Goal: Task Accomplishment & Management: Complete application form

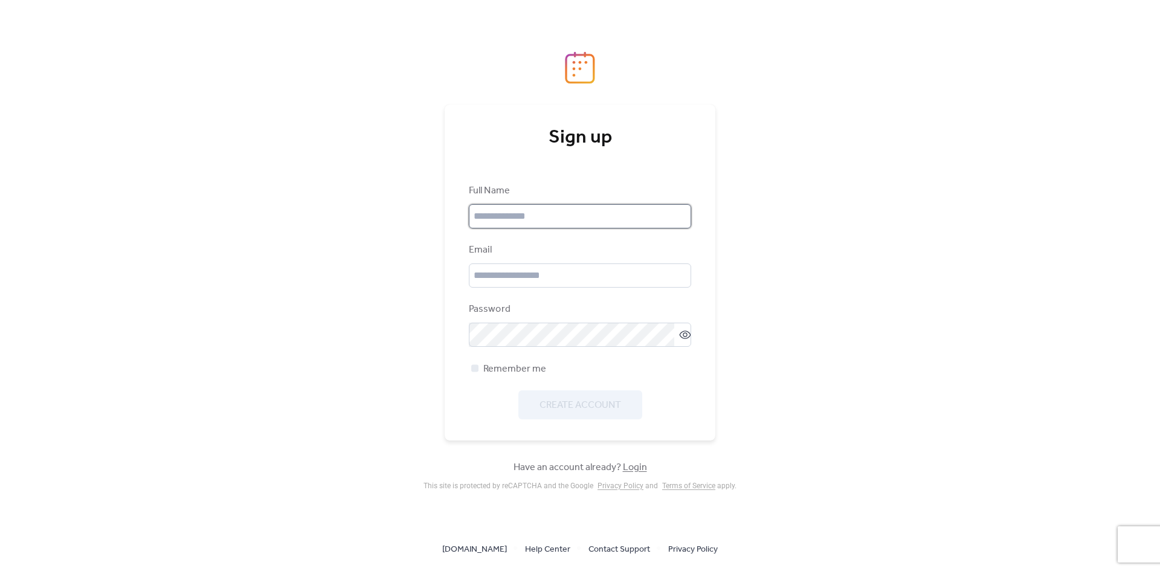
click at [537, 216] on input "text" at bounding box center [580, 216] width 222 height 24
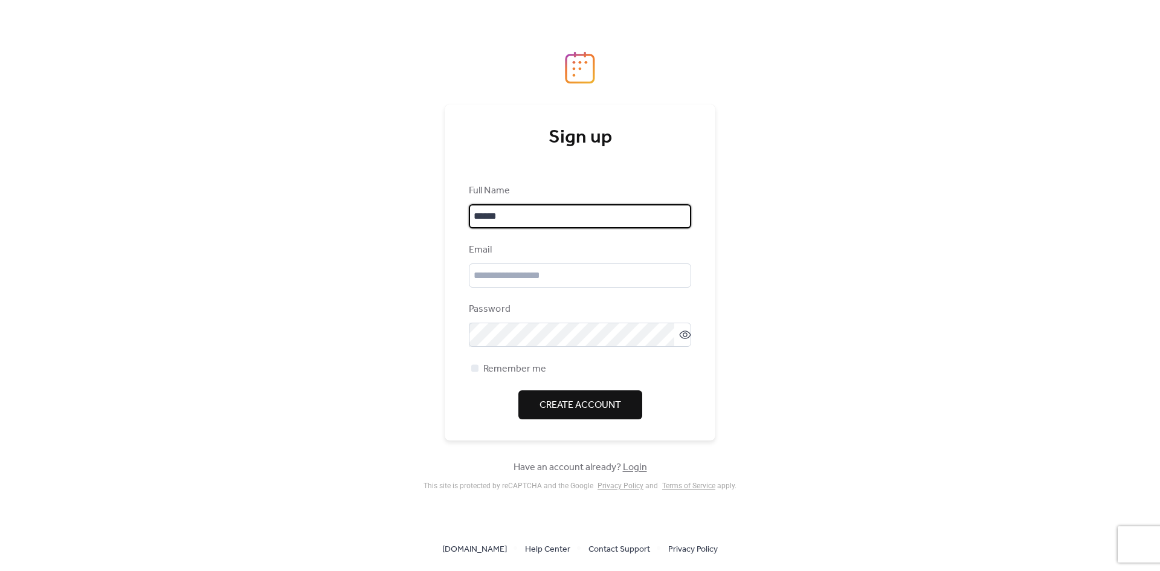
type input "******"
click at [521, 274] on input "email" at bounding box center [580, 275] width 222 height 24
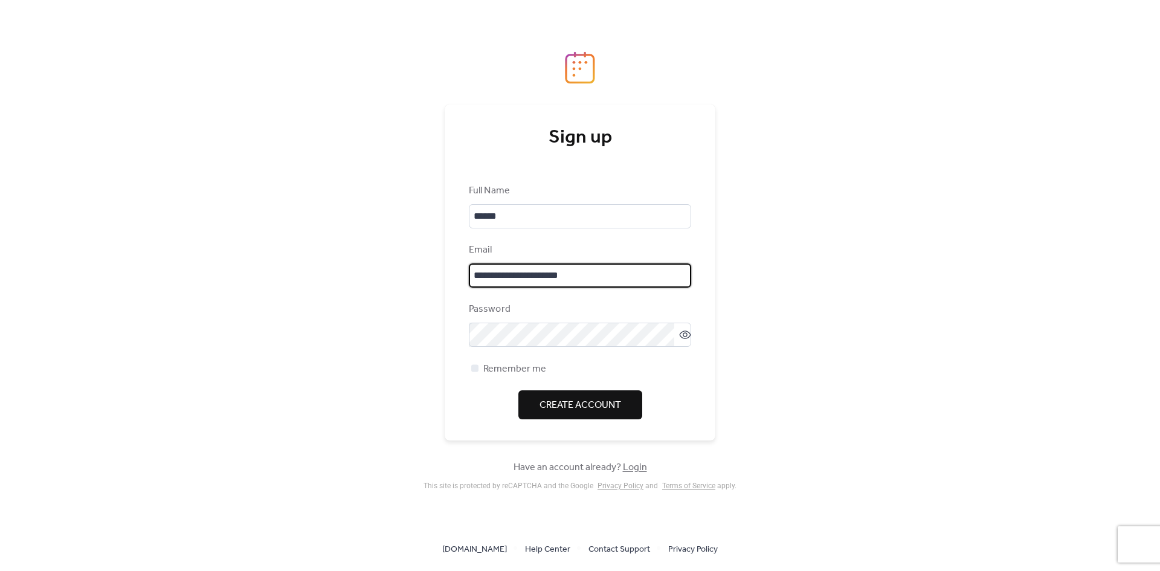
type input "**********"
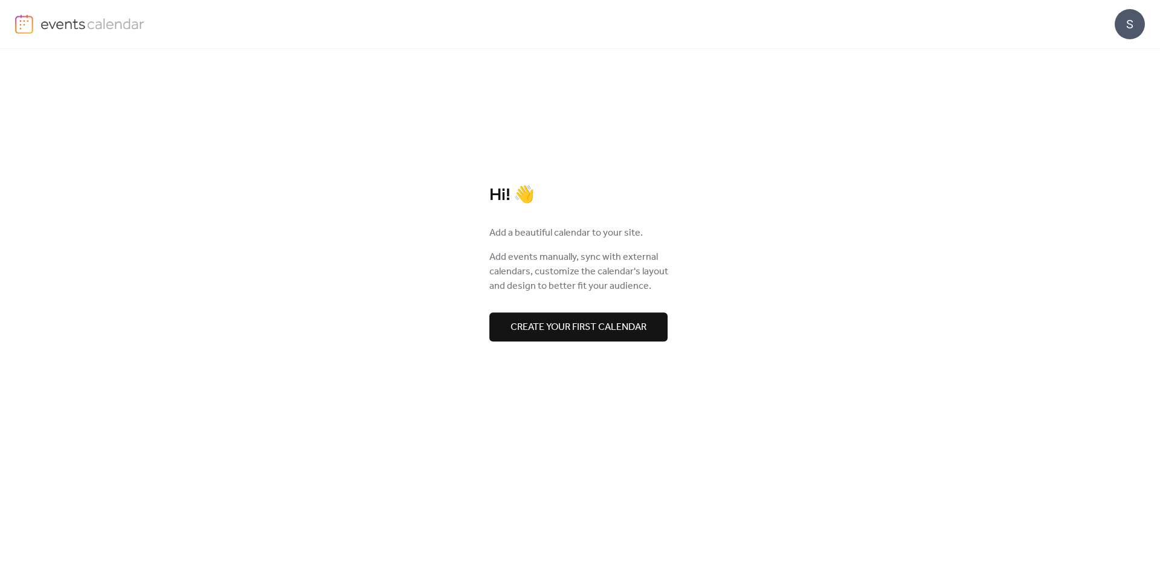
click at [584, 320] on span "Create your first calendar" at bounding box center [579, 327] width 136 height 14
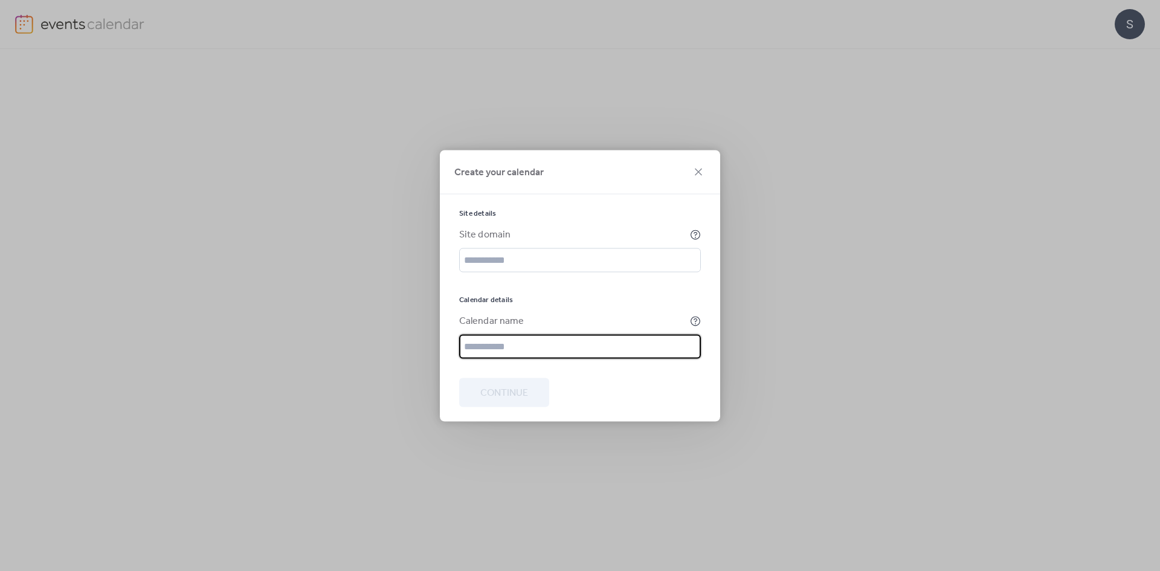
click at [576, 355] on input "text" at bounding box center [580, 346] width 242 height 24
drag, startPoint x: 510, startPoint y: 344, endPoint x: 500, endPoint y: 348, distance: 10.6
click at [510, 344] on input "text" at bounding box center [580, 346] width 242 height 24
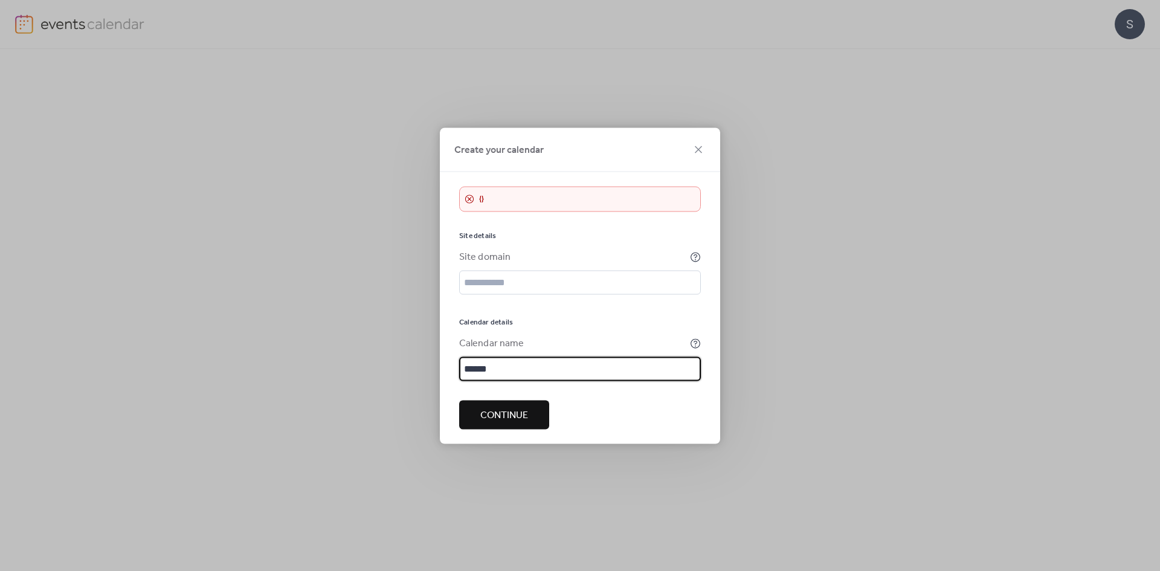
type input "******"
click at [555, 195] on div "​ {}" at bounding box center [580, 198] width 242 height 25
click at [482, 209] on div "​ {}" at bounding box center [580, 198] width 242 height 25
click at [469, 191] on div "​ {}" at bounding box center [580, 198] width 242 height 25
click at [524, 416] on span "Continue" at bounding box center [504, 415] width 48 height 14
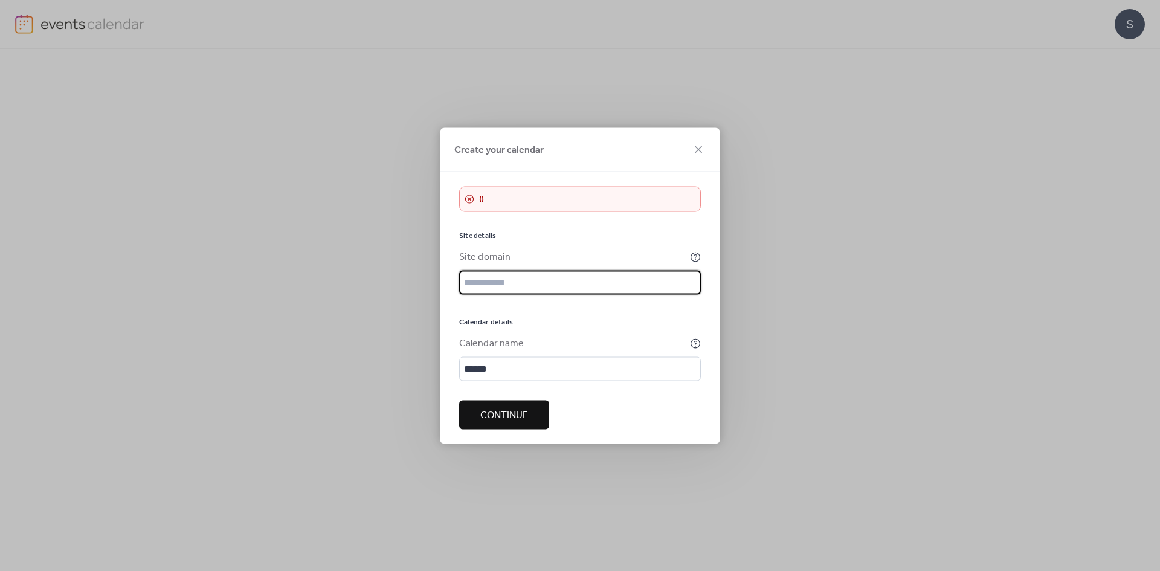
click at [553, 288] on input "text" at bounding box center [580, 282] width 242 height 24
type input "**********"
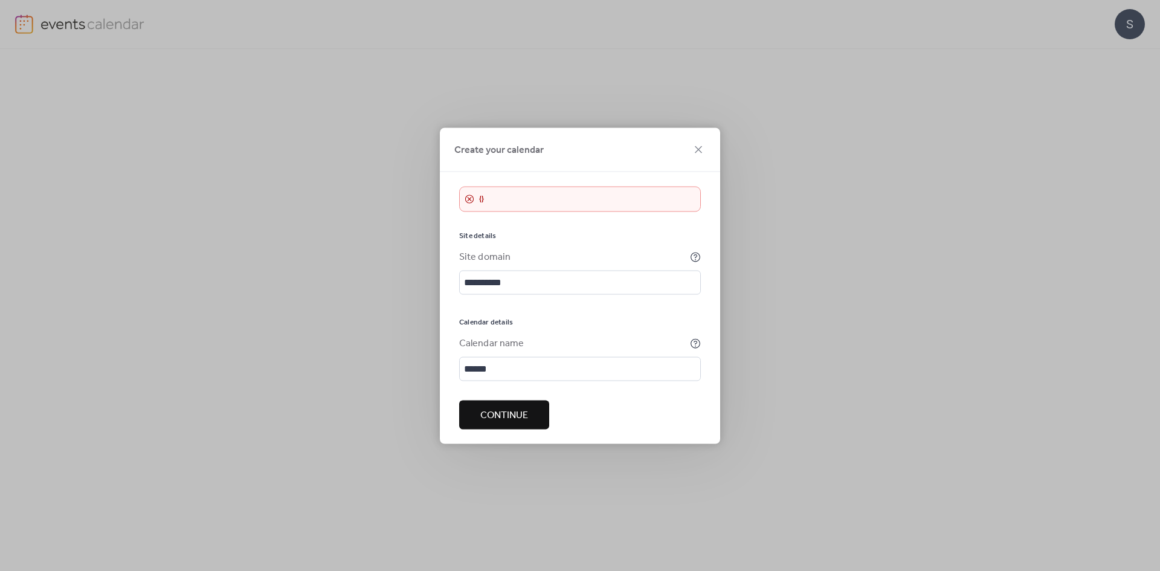
click at [540, 404] on button "Continue" at bounding box center [504, 414] width 90 height 29
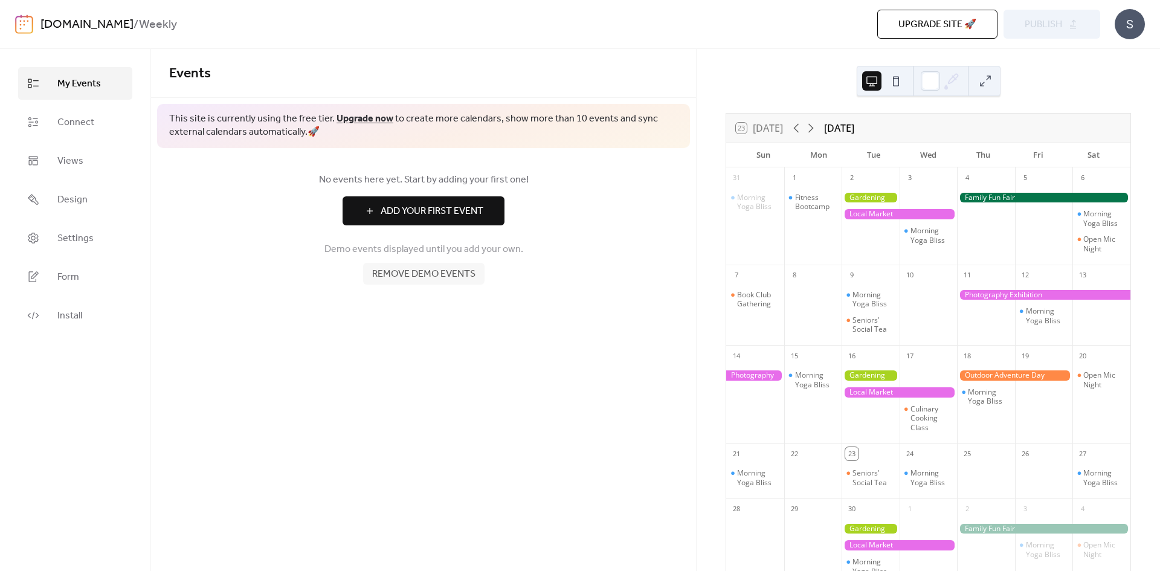
click at [983, 72] on button at bounding box center [985, 80] width 19 height 19
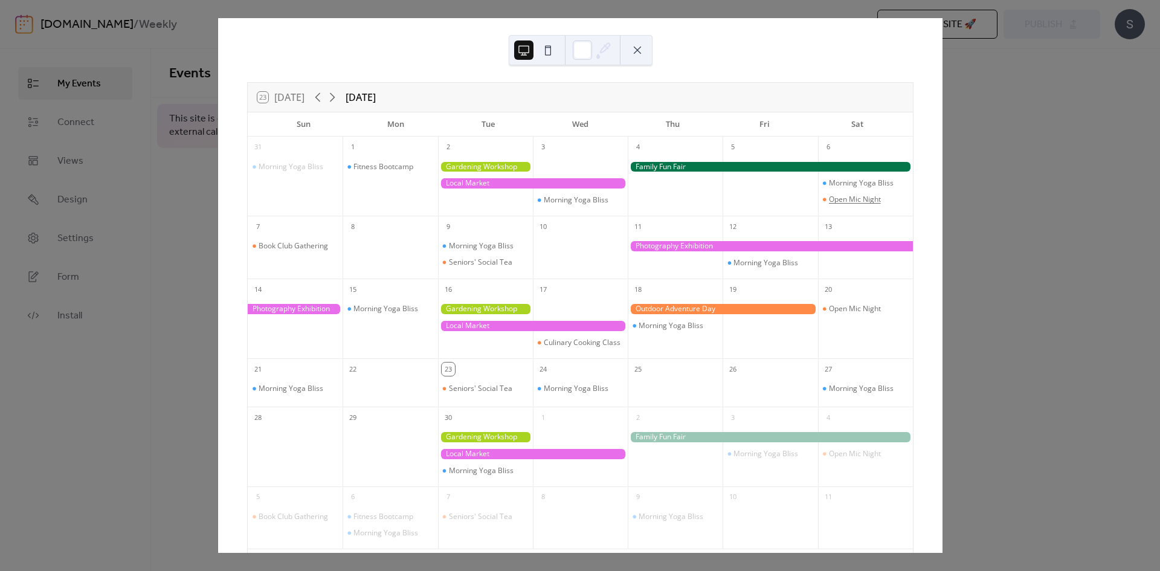
click at [829, 195] on div "Open Mic Night" at bounding box center [855, 200] width 52 height 10
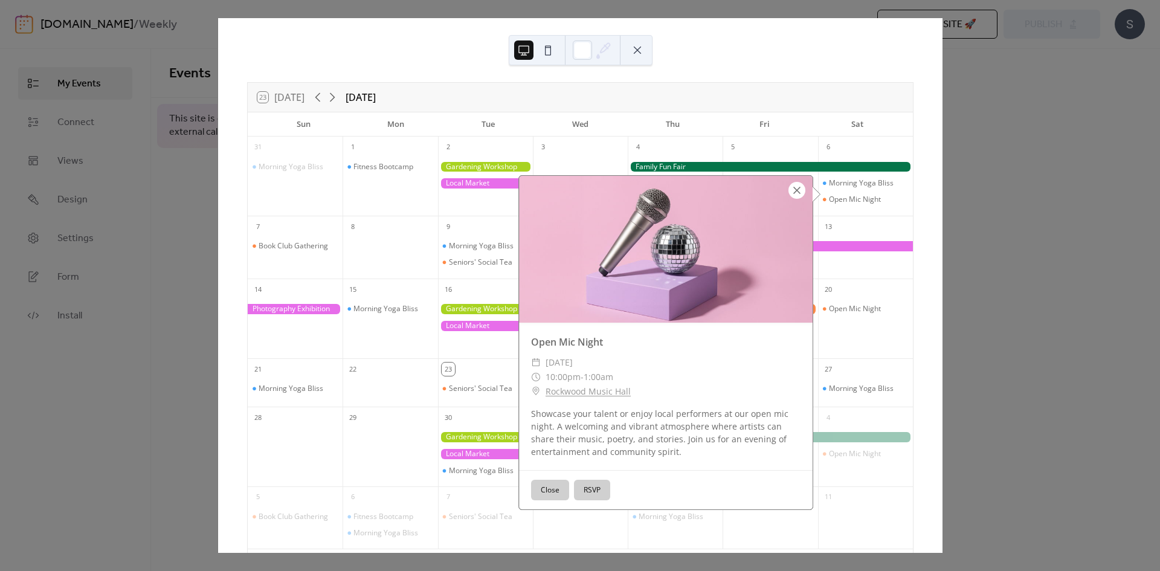
click at [788, 189] on div at bounding box center [796, 190] width 17 height 17
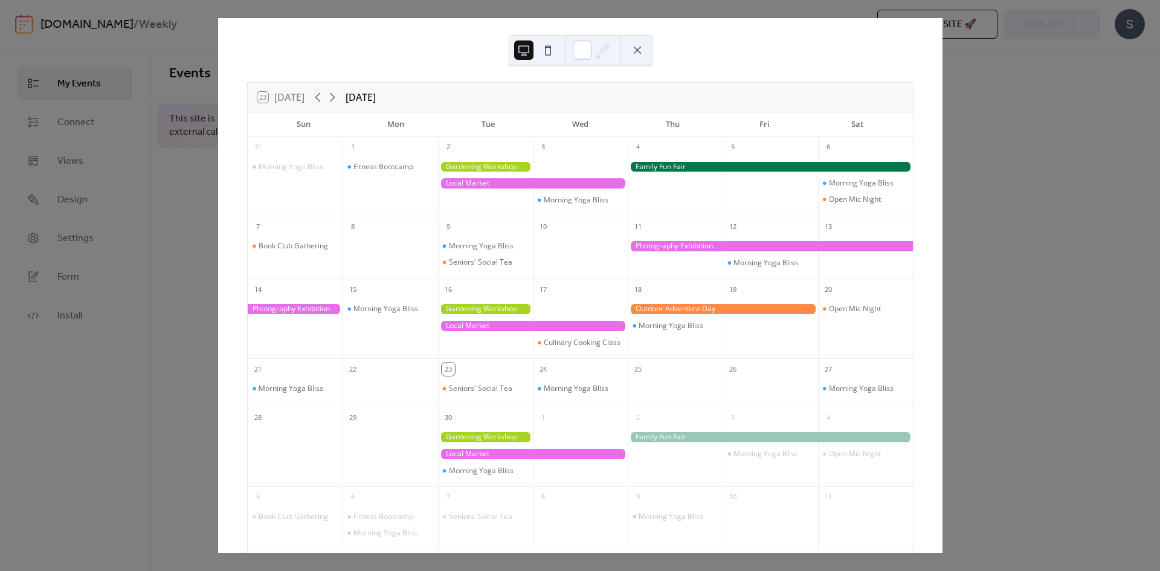
click at [642, 50] on button at bounding box center [637, 49] width 19 height 19
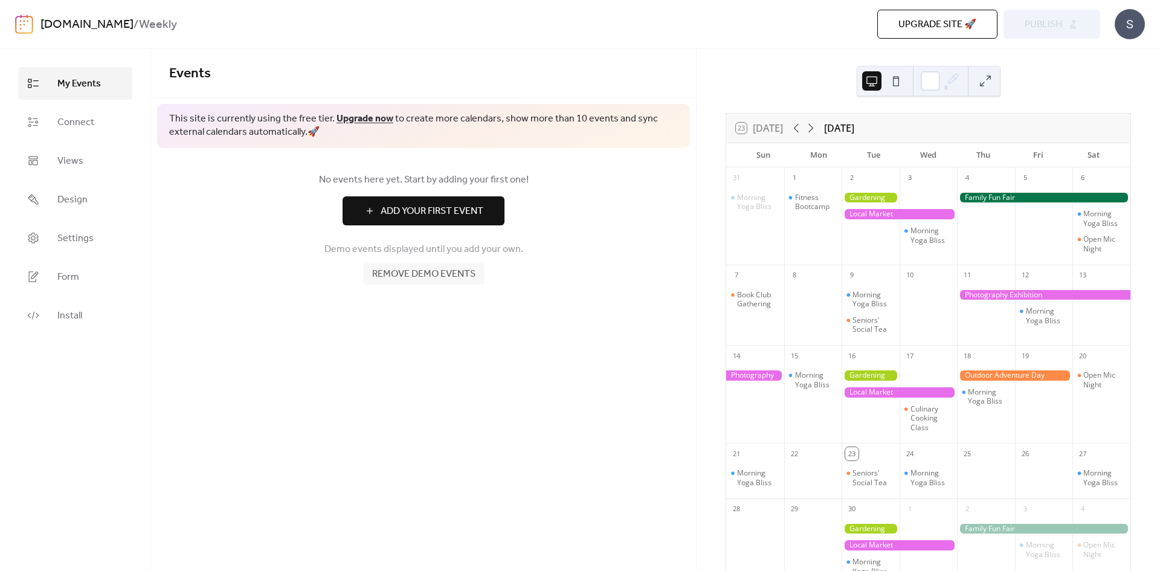
click at [433, 204] on span "Add Your First Event" at bounding box center [432, 211] width 103 height 14
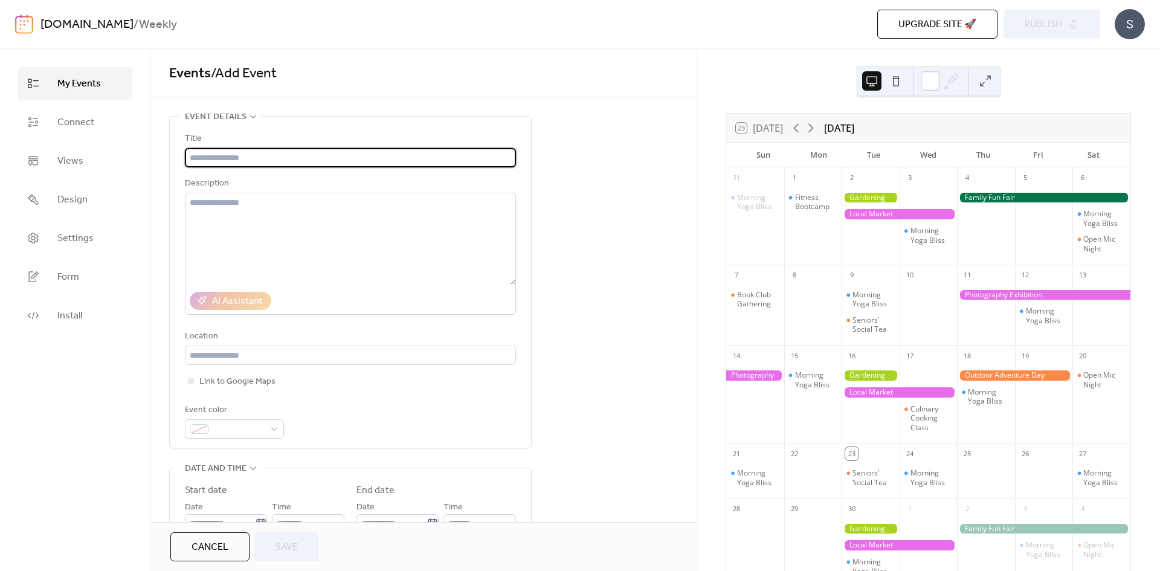
click at [422, 181] on div "Description" at bounding box center [349, 183] width 329 height 14
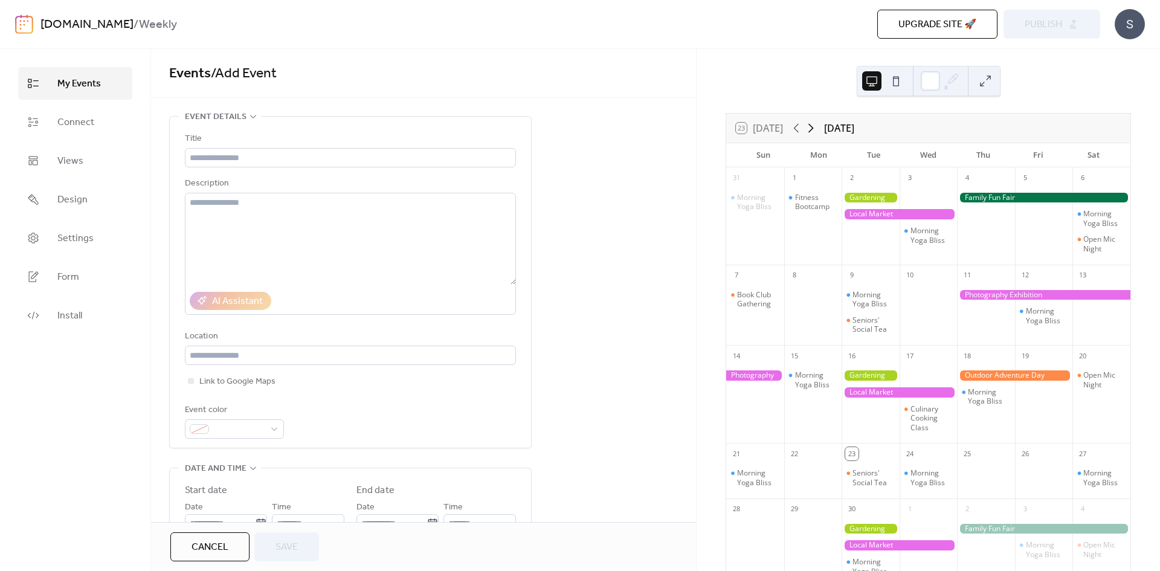
click at [808, 124] on icon at bounding box center [811, 128] width 14 height 14
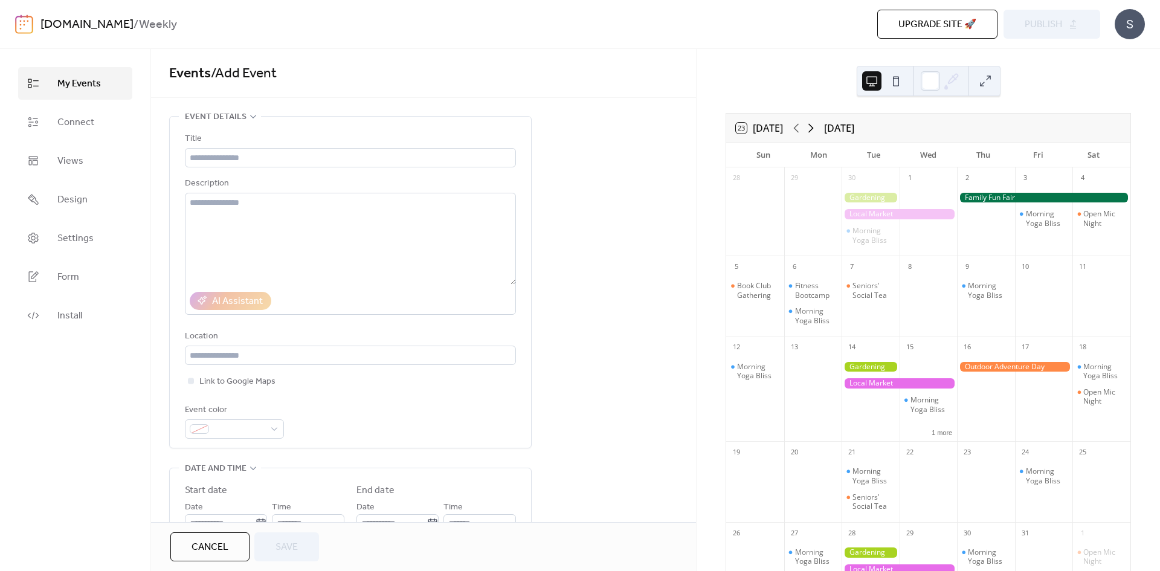
click at [815, 125] on icon at bounding box center [811, 128] width 14 height 14
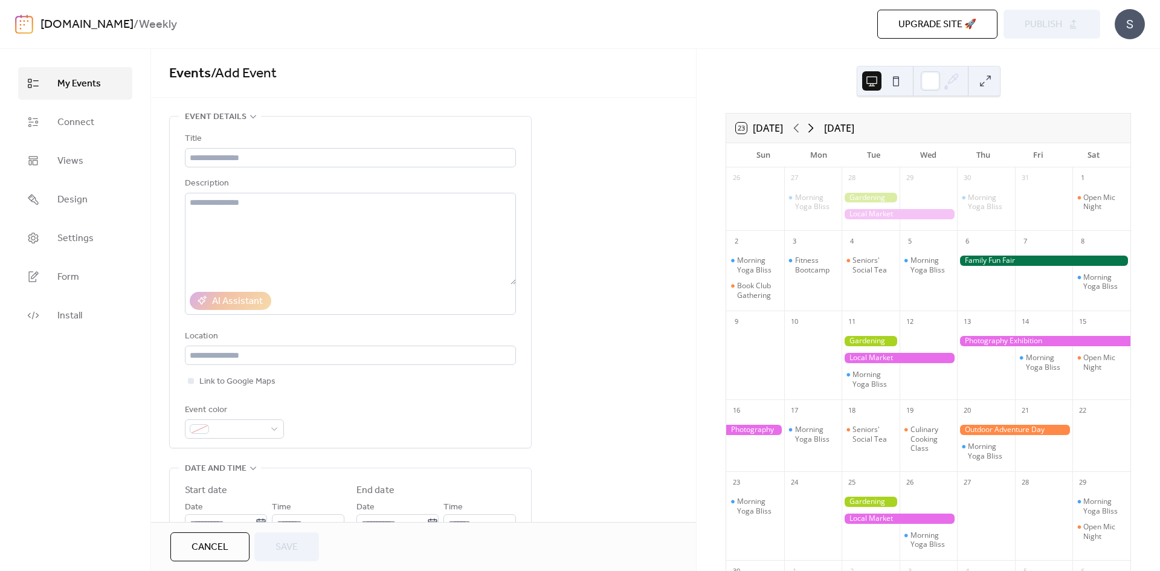
click at [816, 127] on icon at bounding box center [811, 128] width 14 height 14
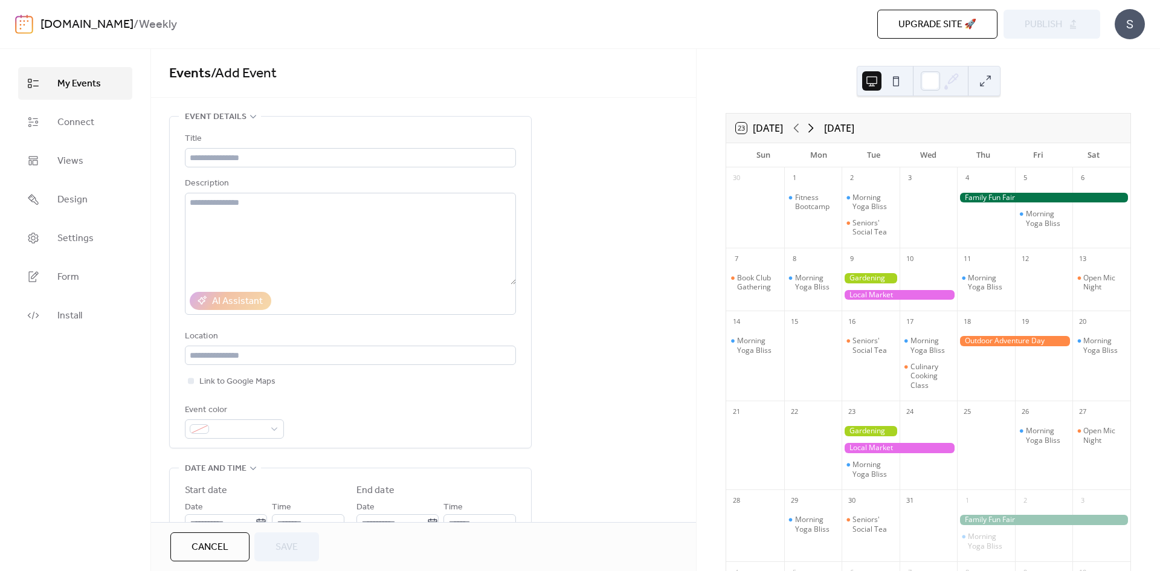
click at [818, 127] on icon at bounding box center [811, 128] width 14 height 14
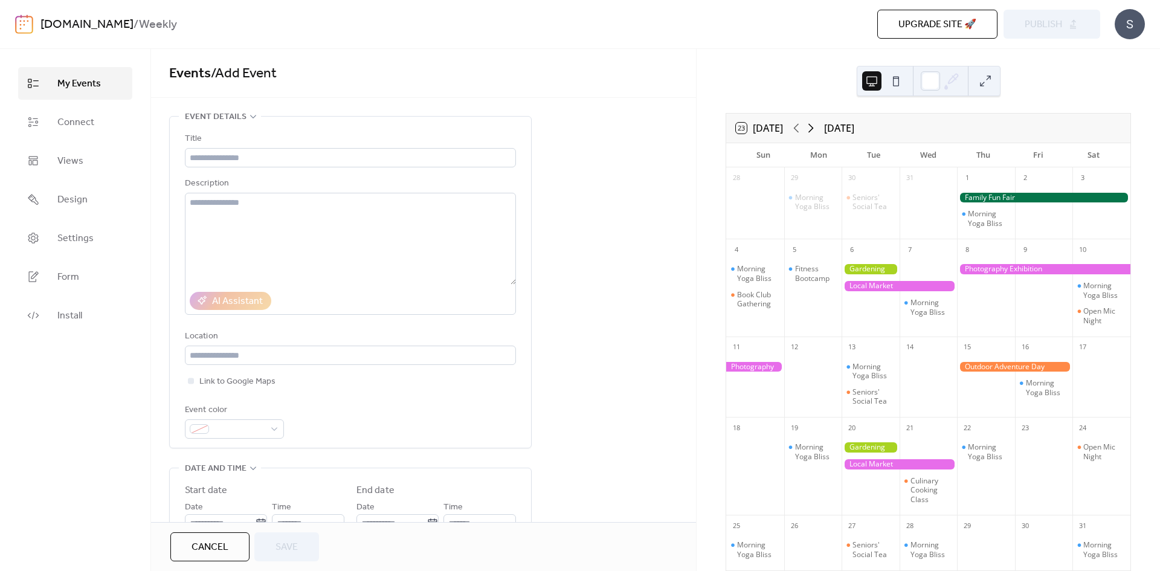
click at [818, 127] on icon at bounding box center [811, 128] width 14 height 14
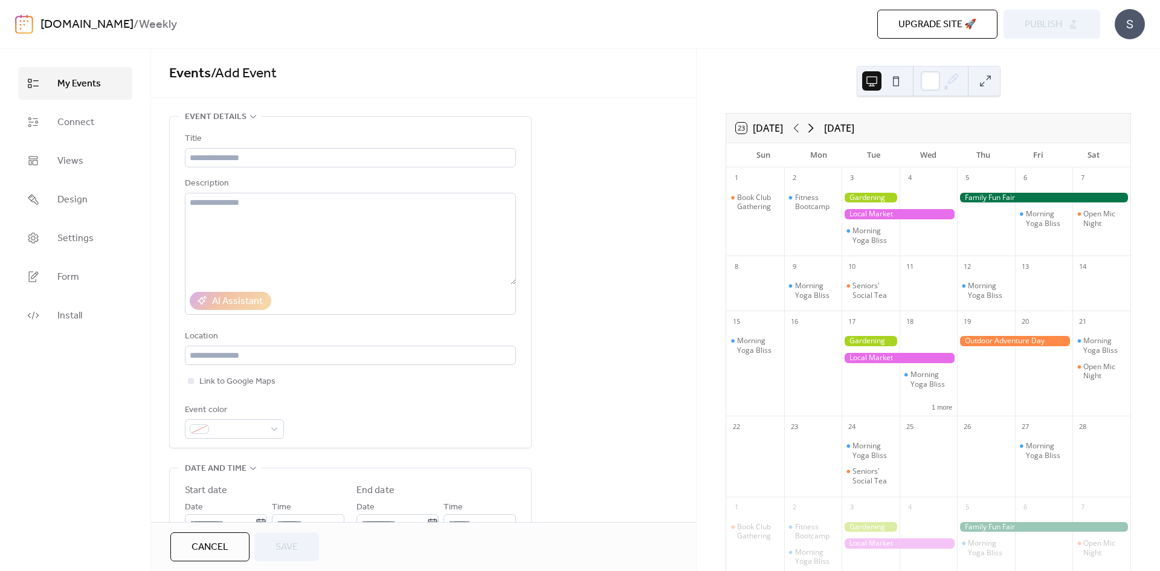
click at [818, 127] on icon at bounding box center [811, 128] width 14 height 14
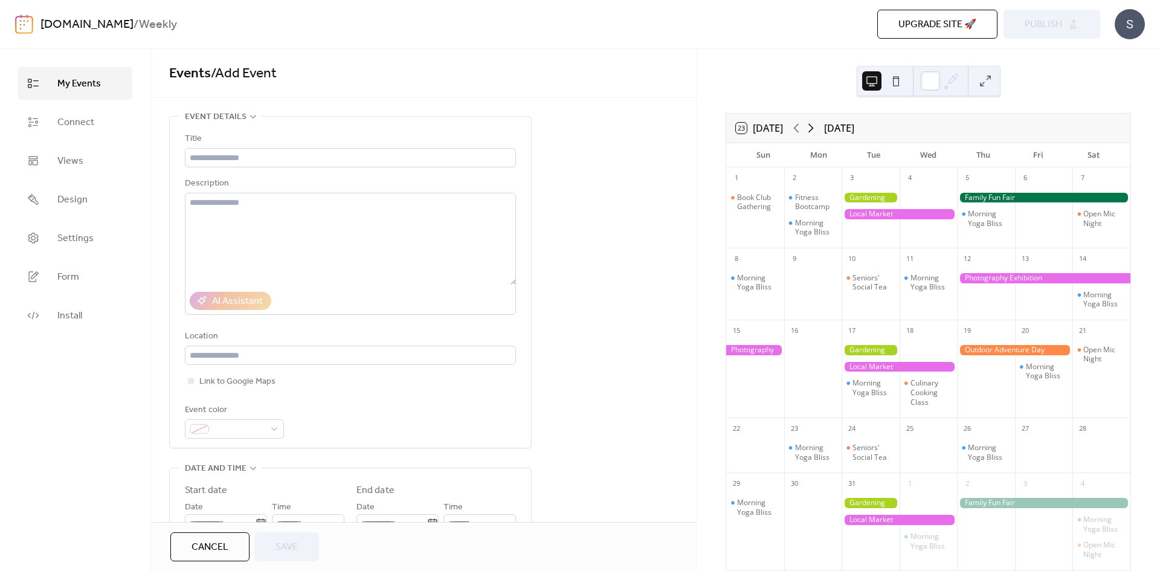
click at [818, 127] on icon at bounding box center [811, 128] width 14 height 14
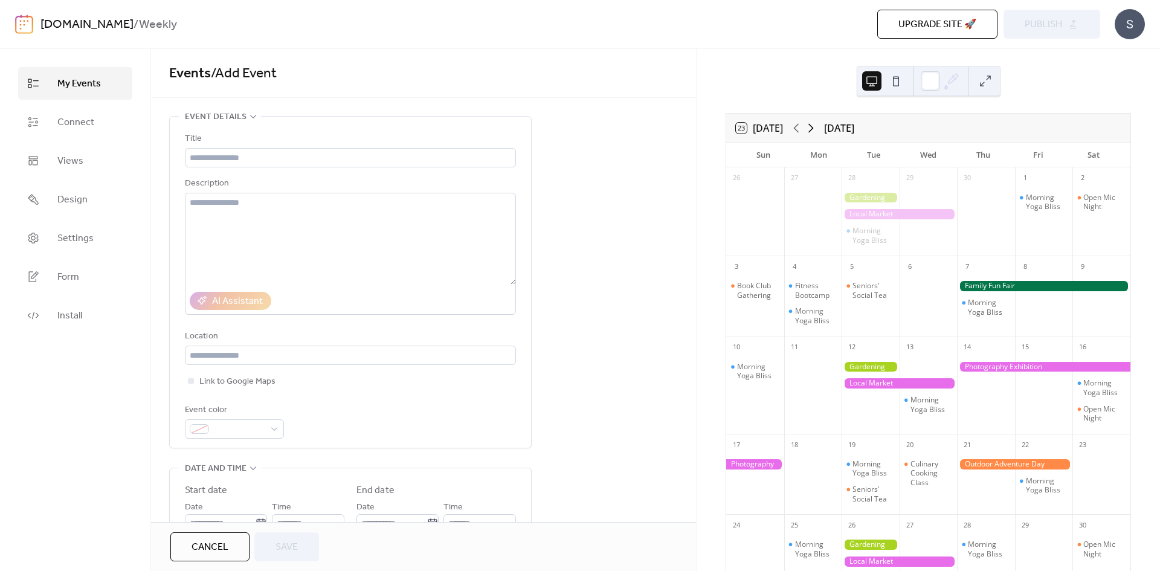
click at [818, 127] on icon at bounding box center [811, 128] width 14 height 14
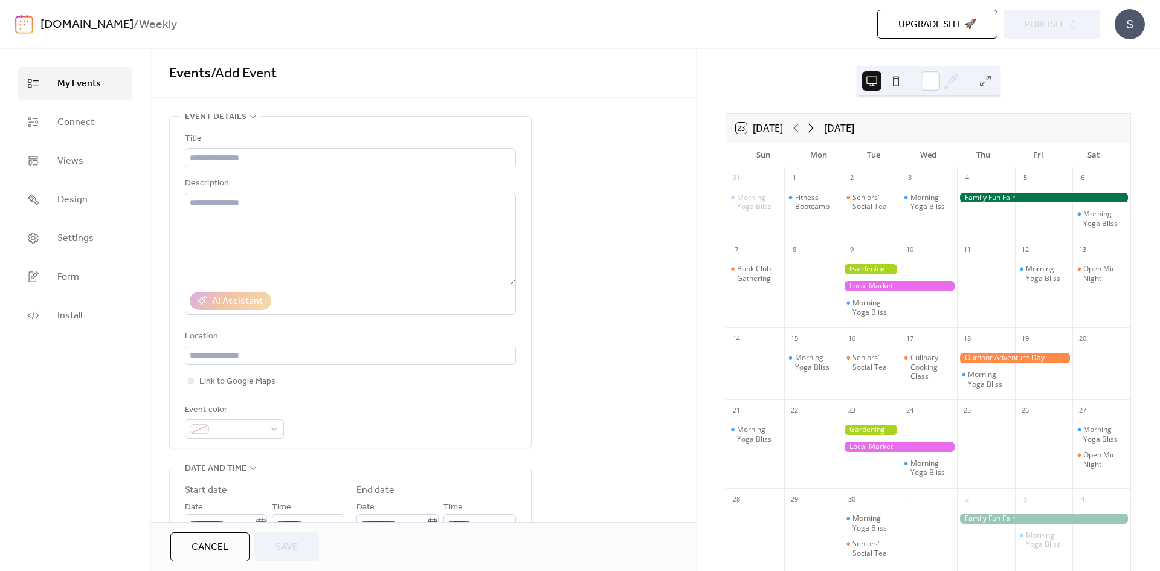
click at [818, 127] on icon at bounding box center [811, 128] width 14 height 14
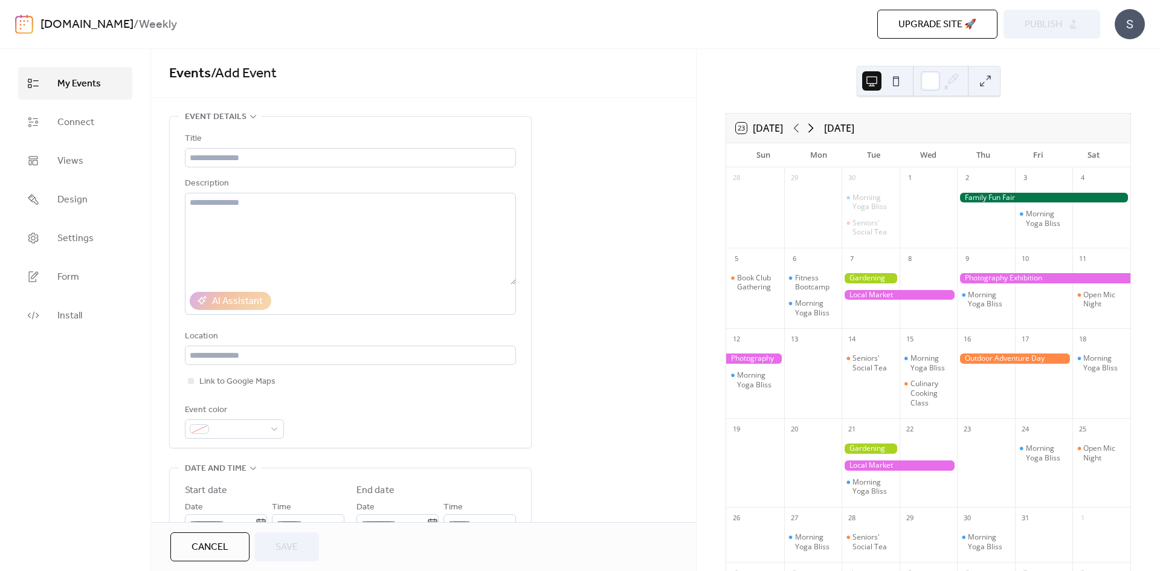
click at [818, 127] on icon at bounding box center [811, 128] width 14 height 14
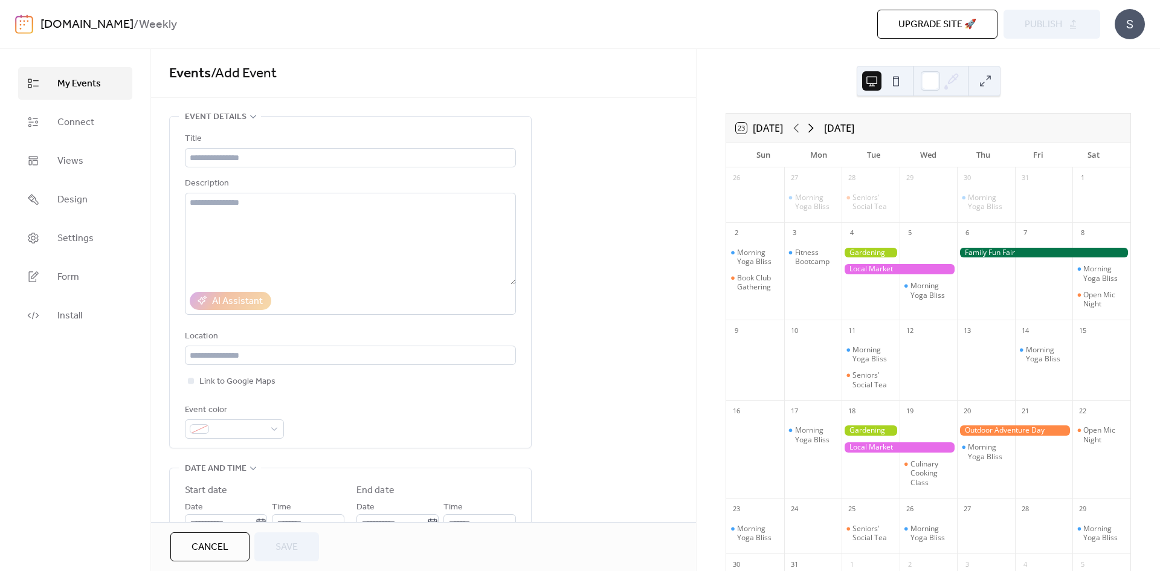
click at [818, 127] on icon at bounding box center [811, 128] width 14 height 14
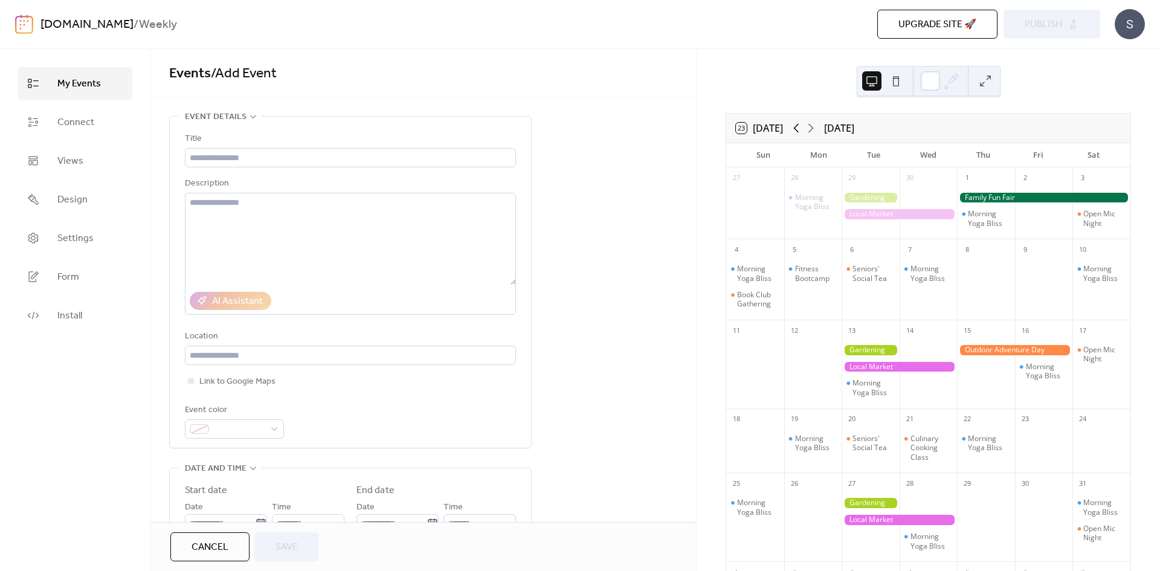
click at [804, 129] on icon at bounding box center [796, 128] width 14 height 14
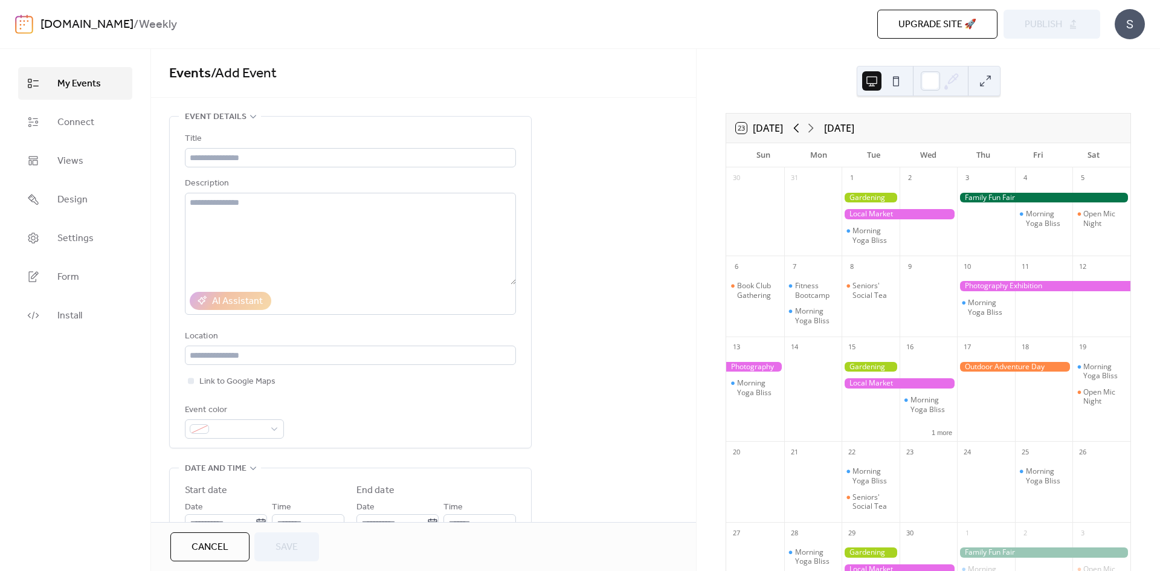
click at [804, 129] on icon at bounding box center [796, 128] width 14 height 14
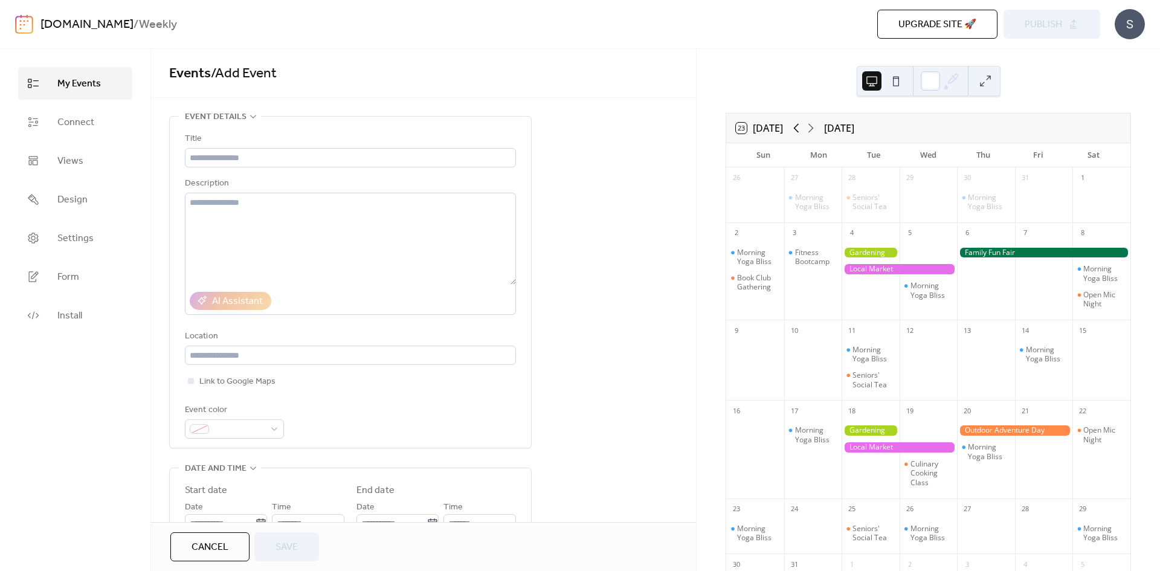
click at [801, 129] on icon at bounding box center [796, 128] width 14 height 14
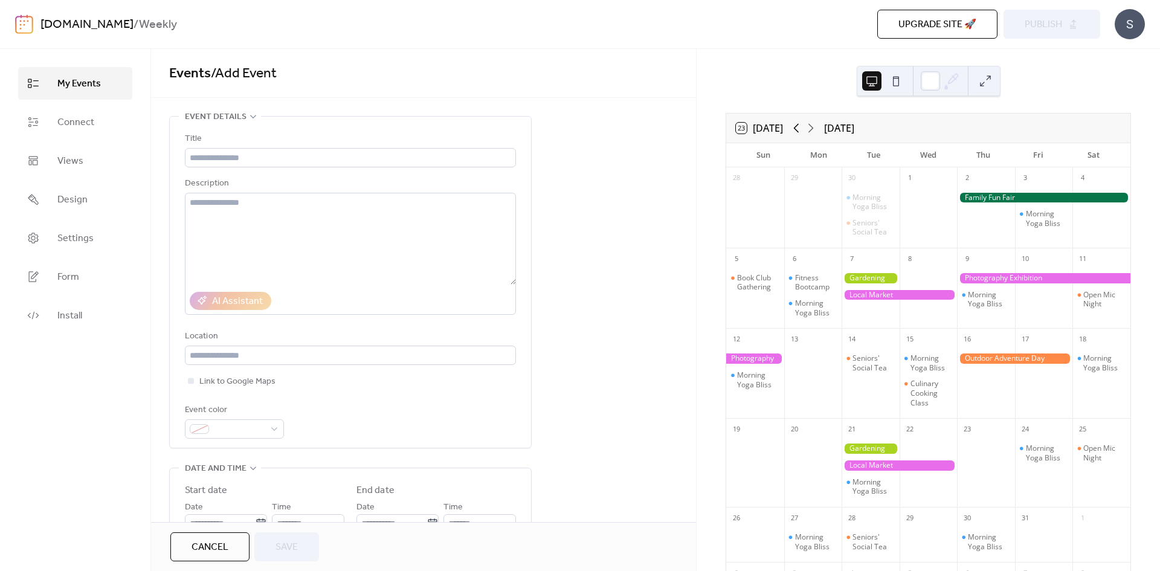
click at [801, 129] on icon at bounding box center [796, 128] width 14 height 14
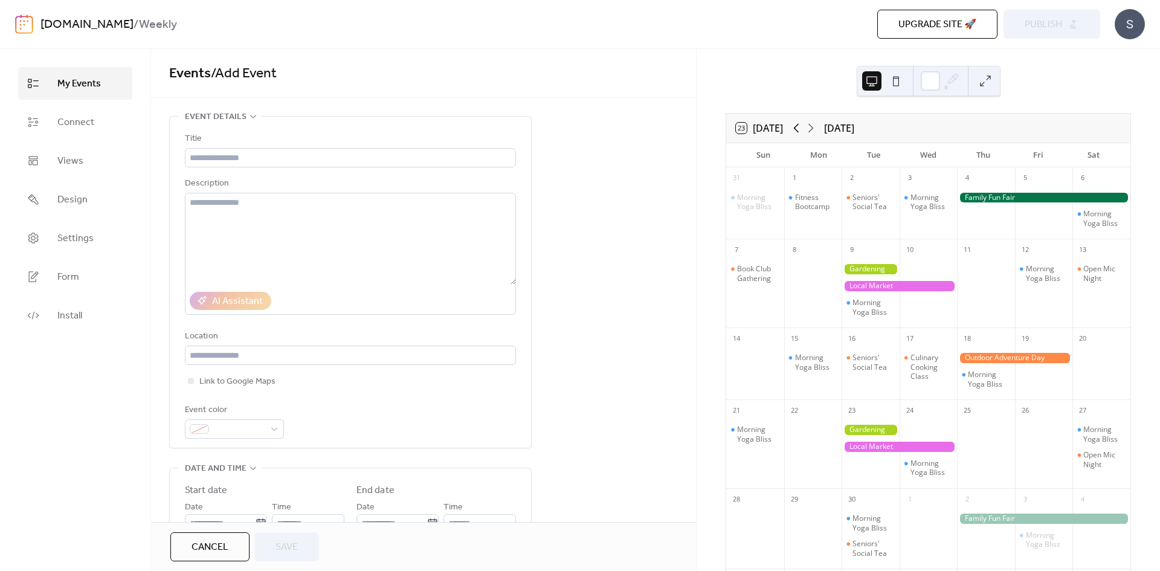
click at [801, 129] on icon at bounding box center [796, 128] width 14 height 14
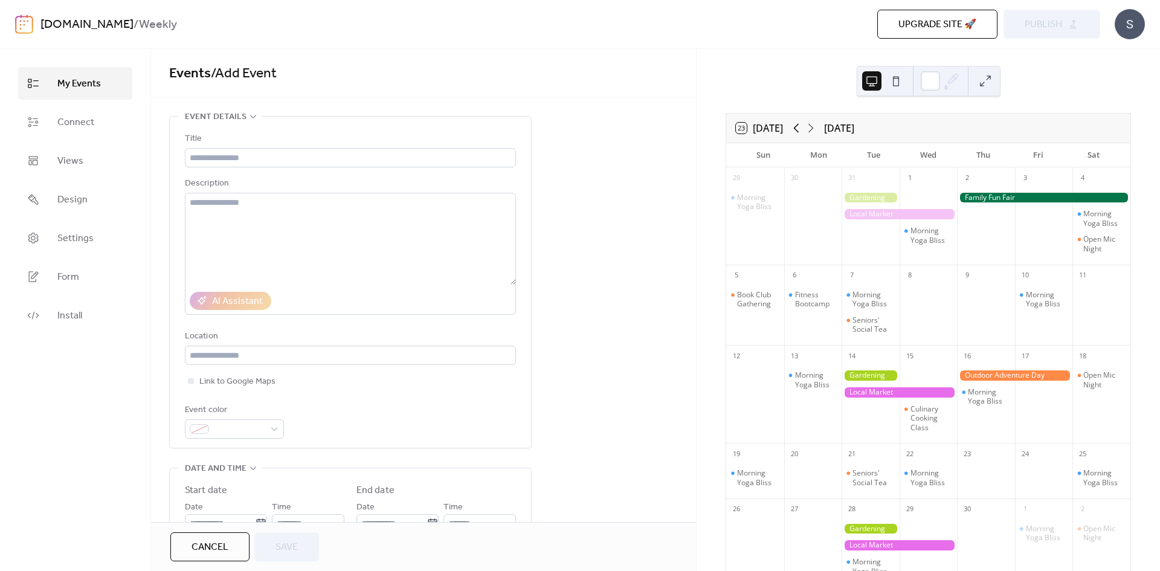
click at [801, 129] on icon at bounding box center [796, 128] width 14 height 14
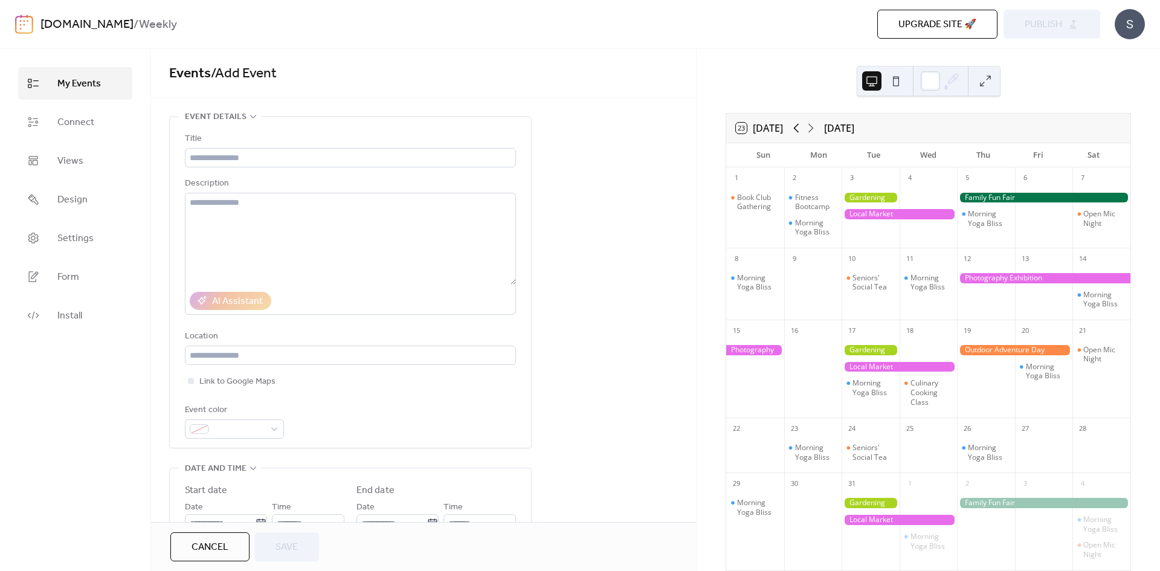
click at [801, 129] on icon at bounding box center [796, 128] width 14 height 14
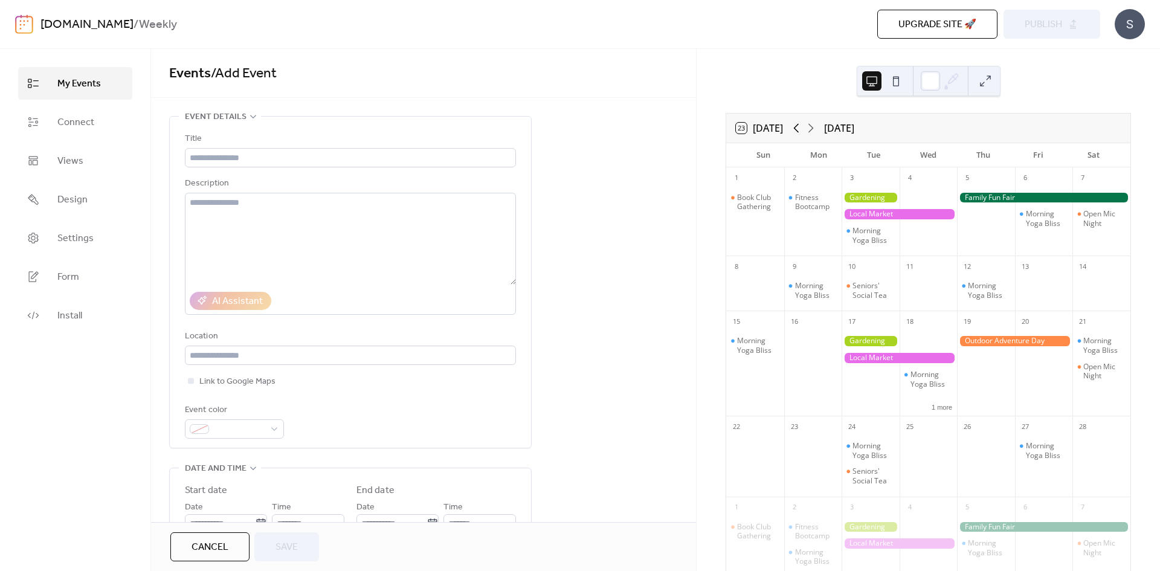
click at [801, 129] on icon at bounding box center [796, 128] width 14 height 14
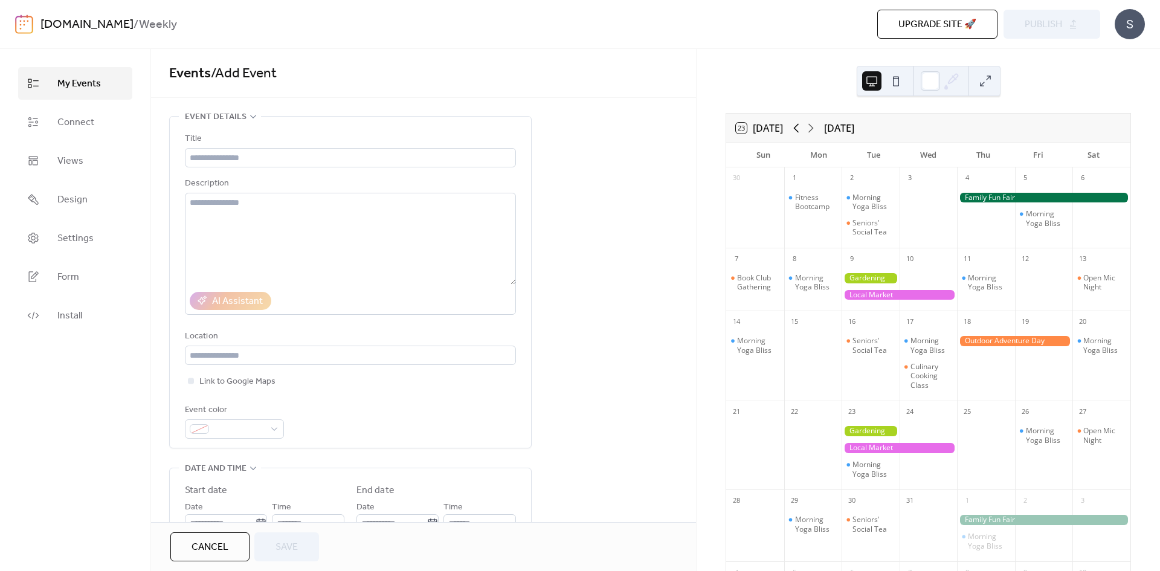
click at [801, 129] on icon at bounding box center [796, 128] width 14 height 14
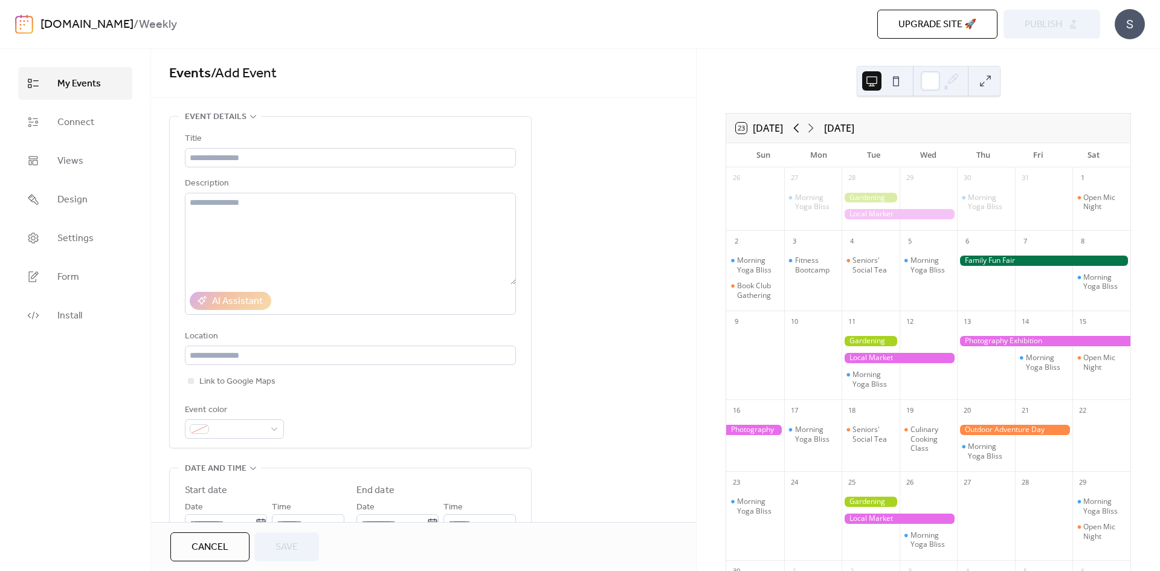
click at [801, 129] on icon at bounding box center [796, 128] width 14 height 14
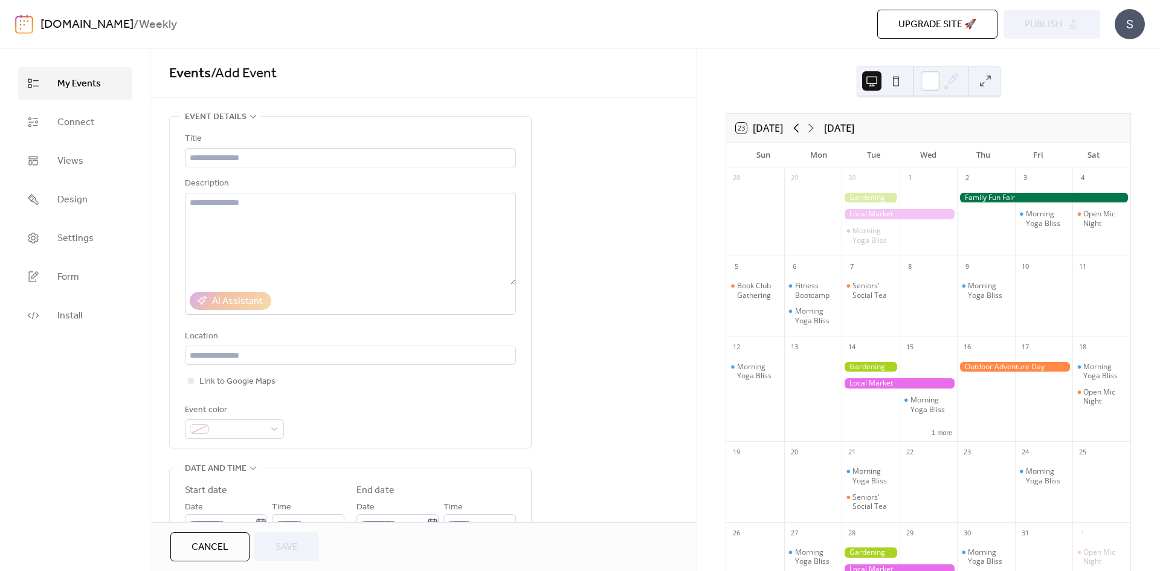
click at [801, 129] on icon at bounding box center [796, 128] width 14 height 14
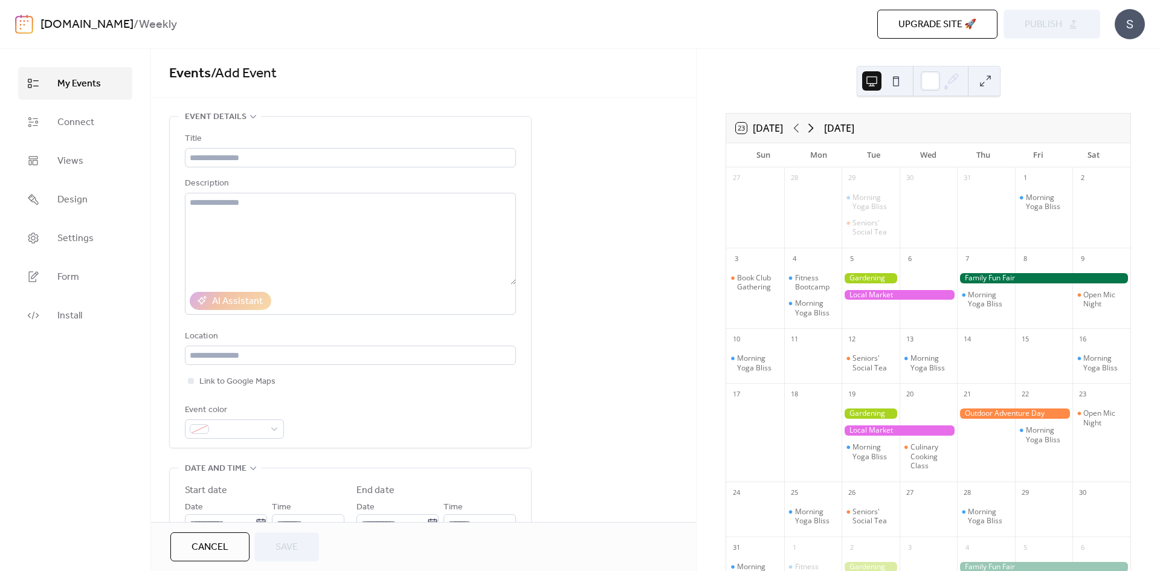
click at [810, 129] on icon at bounding box center [811, 128] width 14 height 14
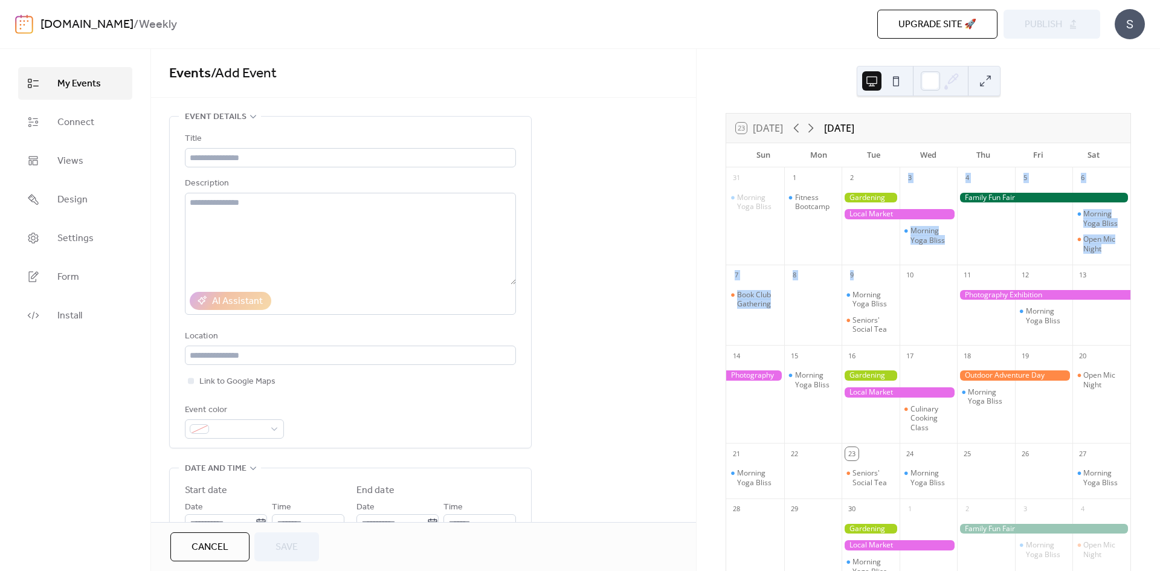
drag, startPoint x: 878, startPoint y: 211, endPoint x: 857, endPoint y: 272, distance: 64.6
click at [857, 272] on div "31 Morning Yoga Bliss 1 Fitness Bootcamp 2 3 Morning Yoga Bliss 4 5 6 Morning Y…" at bounding box center [928, 421] width 404 height 509
click at [871, 245] on div at bounding box center [871, 224] width 58 height 74
